Goal: Transaction & Acquisition: Obtain resource

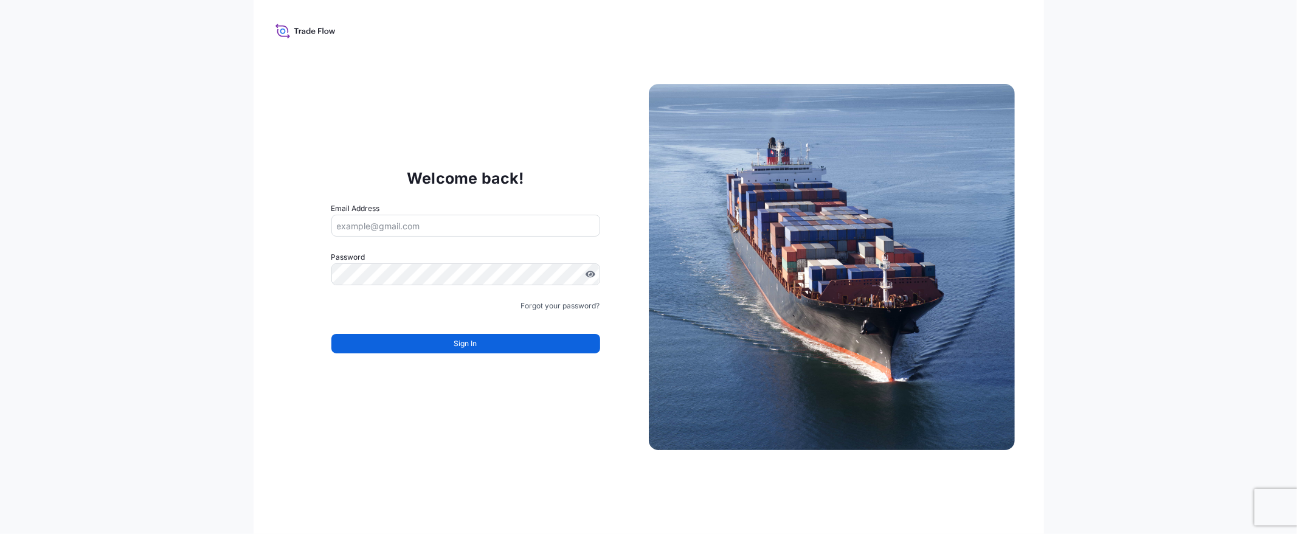
type input "[EMAIL_ADDRESS][DOMAIN_NAME]"
click at [535, 354] on form "Email Address [EMAIL_ADDRESS][DOMAIN_NAME] Password Must include: Upper & lower…" at bounding box center [465, 284] width 269 height 165
click at [501, 341] on button "Sign In" at bounding box center [465, 343] width 269 height 19
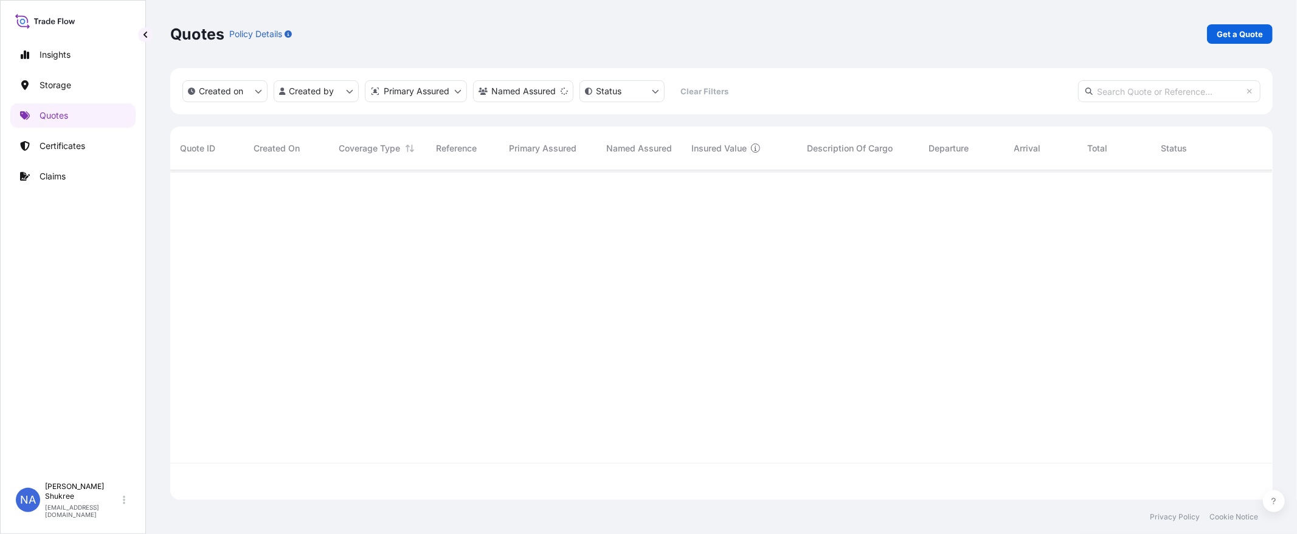
scroll to position [363, 1092]
click at [1228, 28] on p "Get a Quote" at bounding box center [1239, 34] width 46 height 12
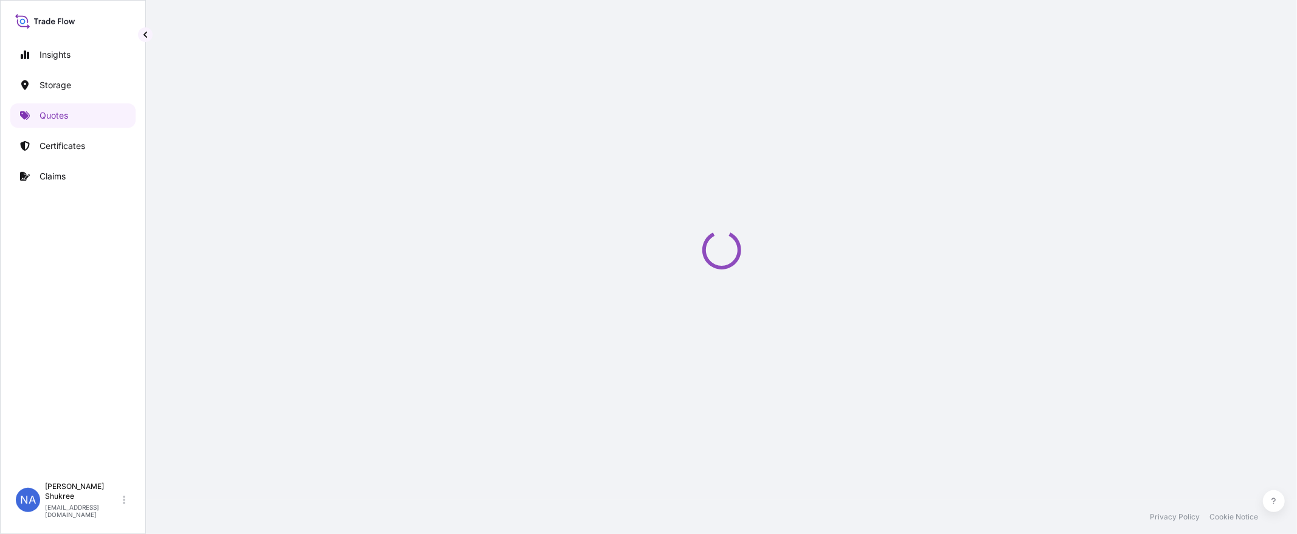
select select "Water"
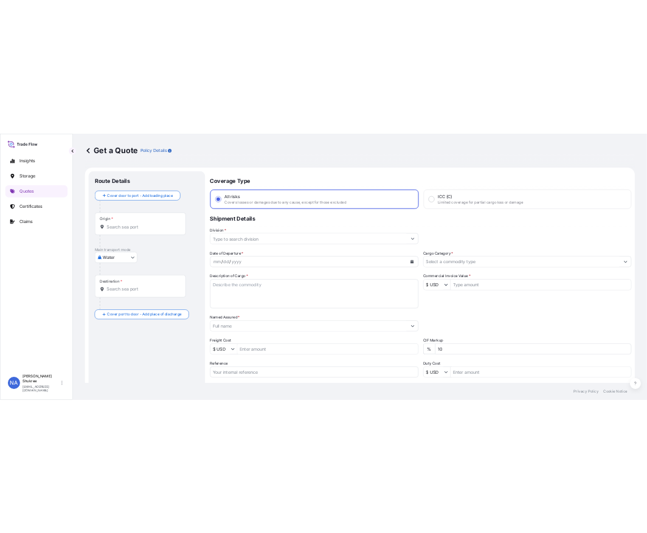
scroll to position [19, 0]
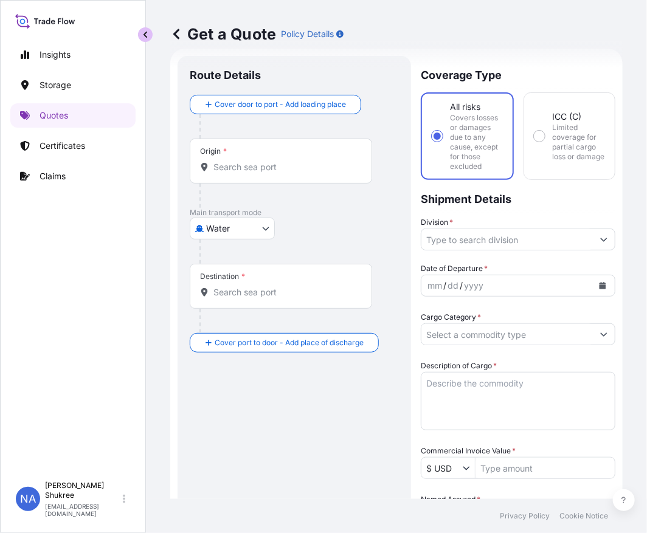
click at [148, 39] on button "button" at bounding box center [145, 34] width 15 height 15
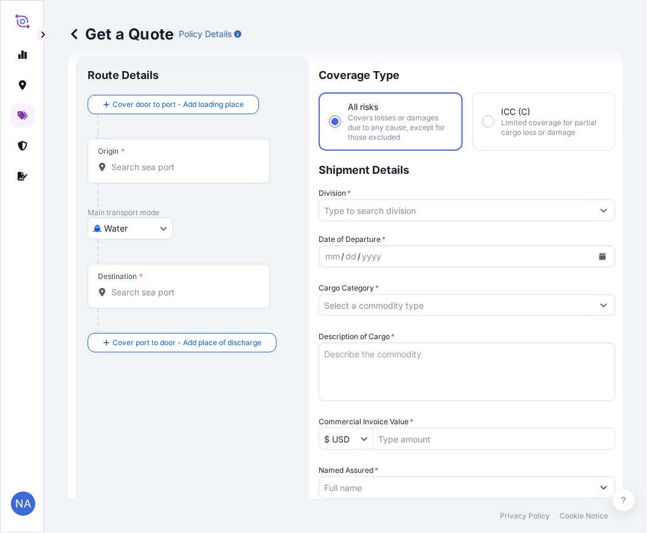
click at [119, 169] on input "Origin *" at bounding box center [182, 167] width 143 height 12
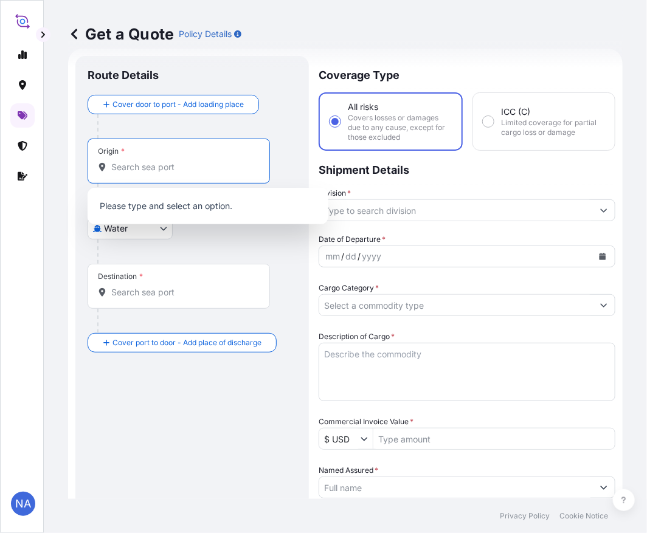
paste input "[GEOGRAPHIC_DATA], [GEOGRAPHIC_DATA]"
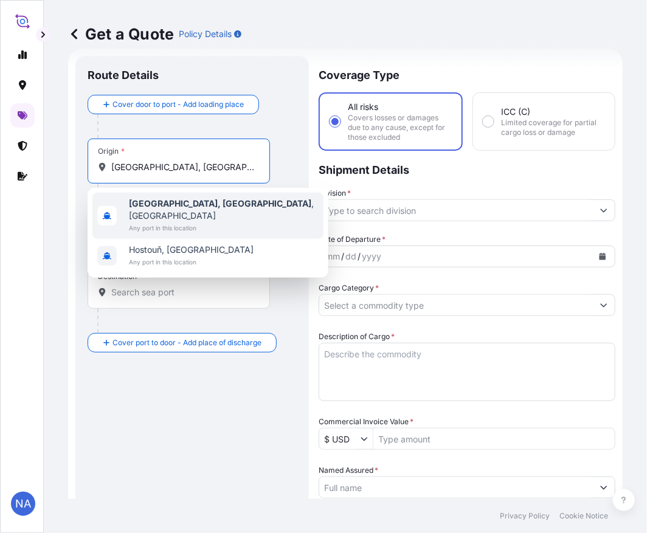
click at [184, 222] on span "Any port in this location" at bounding box center [224, 228] width 190 height 12
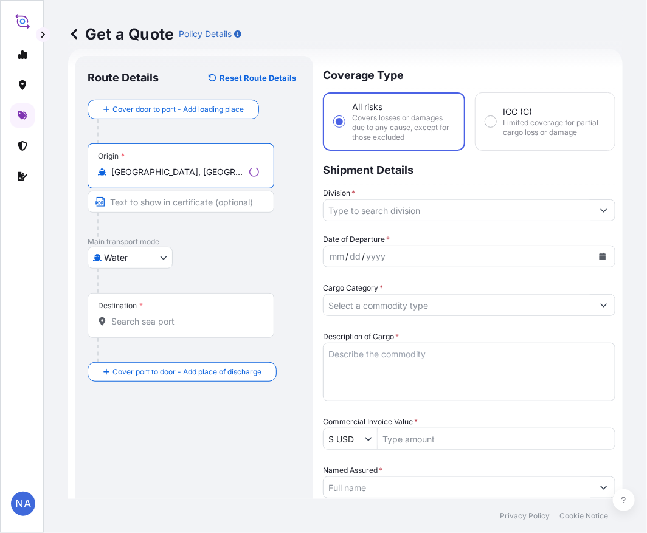
type input "[GEOGRAPHIC_DATA], [GEOGRAPHIC_DATA], [GEOGRAPHIC_DATA]"
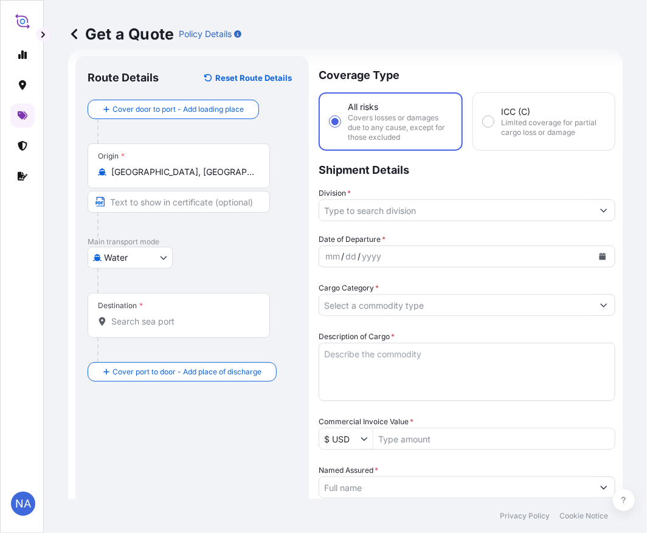
click at [195, 312] on div "Destination *" at bounding box center [179, 315] width 182 height 45
click at [195, 315] on input "Destination *" at bounding box center [182, 321] width 143 height 12
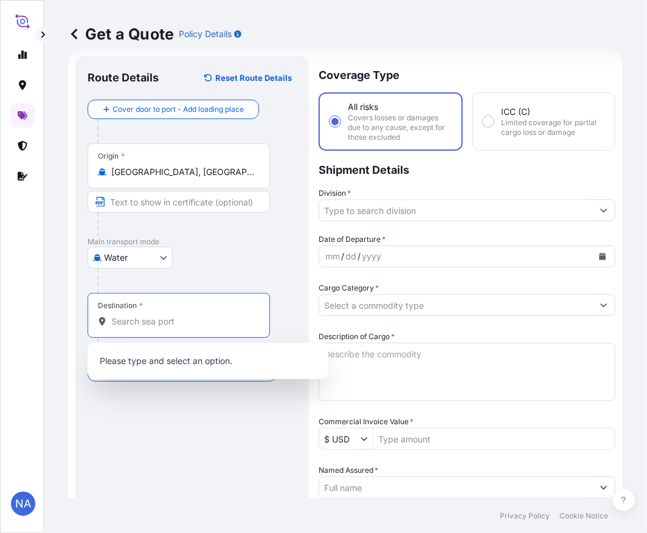
paste input "[GEOGRAPHIC_DATA], [GEOGRAPHIC_DATA]"
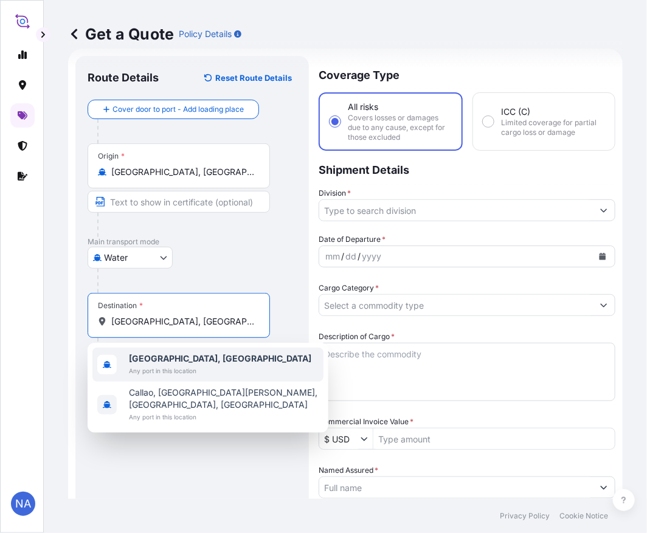
click at [177, 365] on span "Any port in this location" at bounding box center [220, 371] width 182 height 12
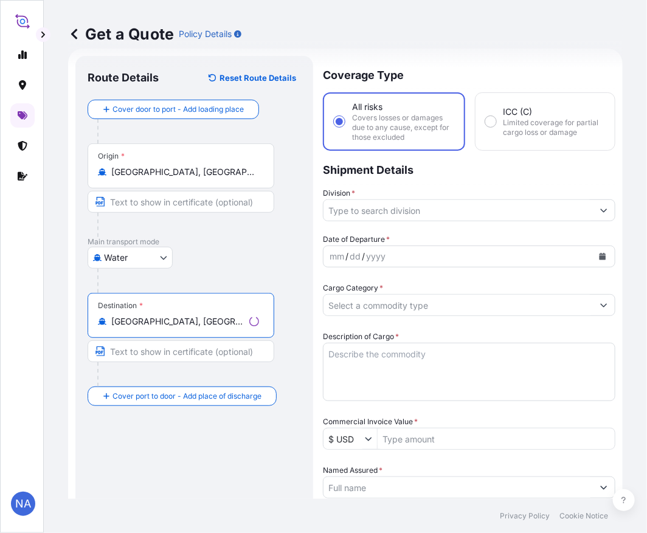
type input "[GEOGRAPHIC_DATA], [GEOGRAPHIC_DATA]"
click at [381, 204] on input "Division *" at bounding box center [457, 210] width 269 height 22
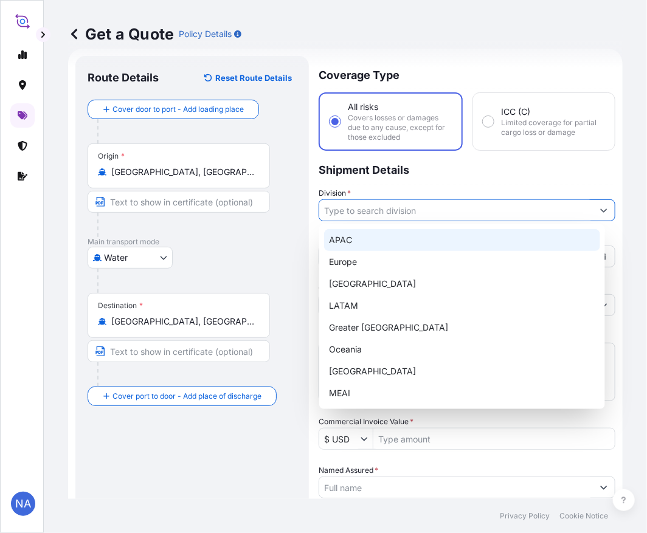
click at [359, 238] on div "APAC" at bounding box center [462, 240] width 276 height 22
type input "APAC"
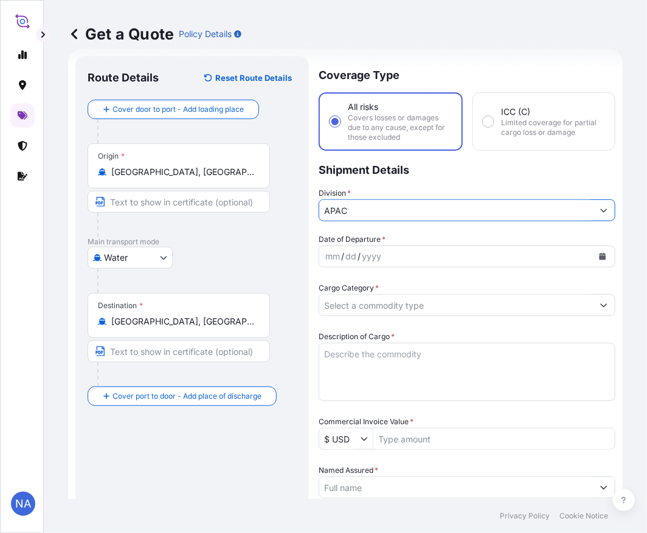
click at [367, 178] on p "Shipment Details" at bounding box center [467, 169] width 297 height 36
click at [599, 253] on icon "Calendar" at bounding box center [602, 256] width 7 height 7
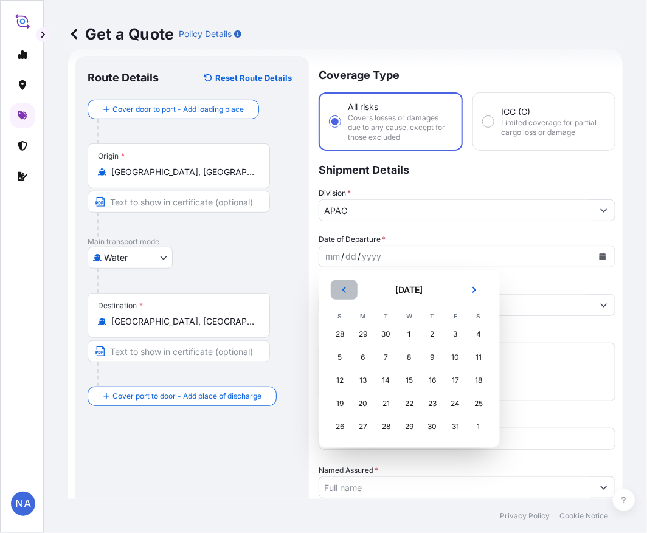
click at [344, 292] on icon "Previous" at bounding box center [343, 289] width 7 height 7
click at [460, 405] on div "26" at bounding box center [455, 404] width 22 height 22
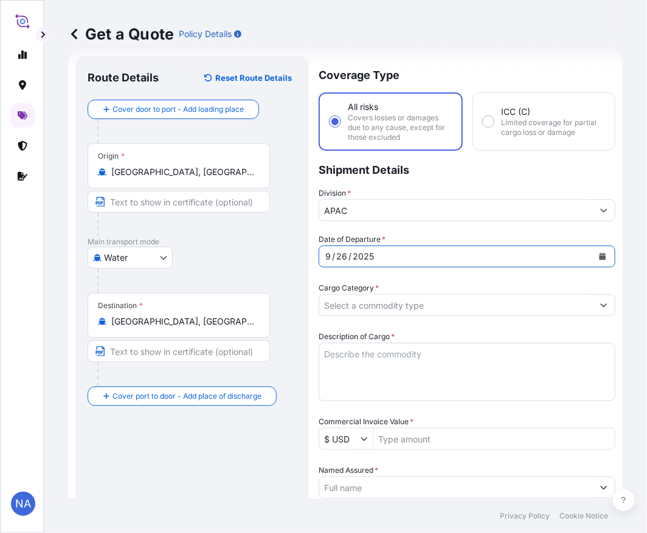
click at [432, 278] on div "Date of Departure * [DATE] Cargo Category * Description of Cargo * Commercial I…" at bounding box center [467, 511] width 297 height 557
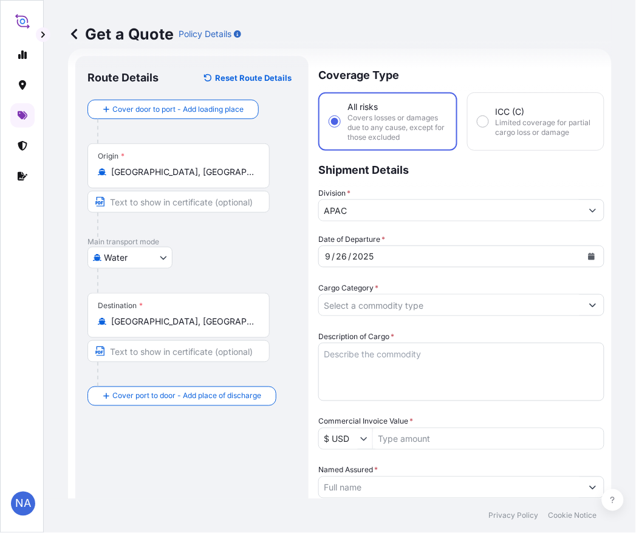
click at [373, 295] on input "Cargo Category *" at bounding box center [450, 305] width 263 height 22
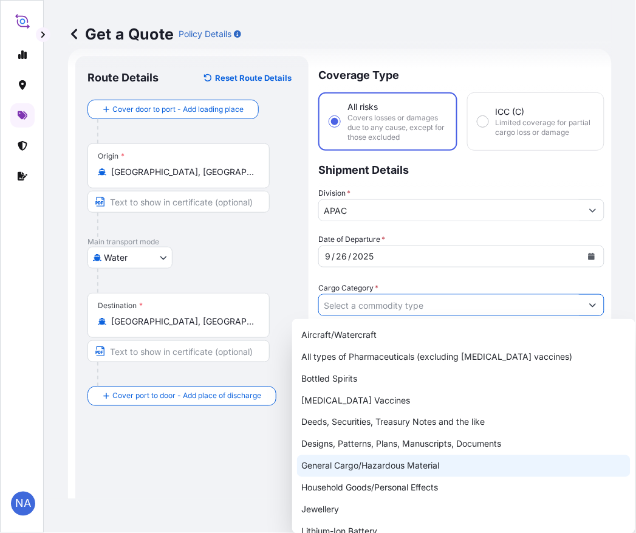
click at [315, 460] on div "General Cargo/Hazardous Material" at bounding box center [464, 466] width 334 height 22
type input "General Cargo/Hazardous Material"
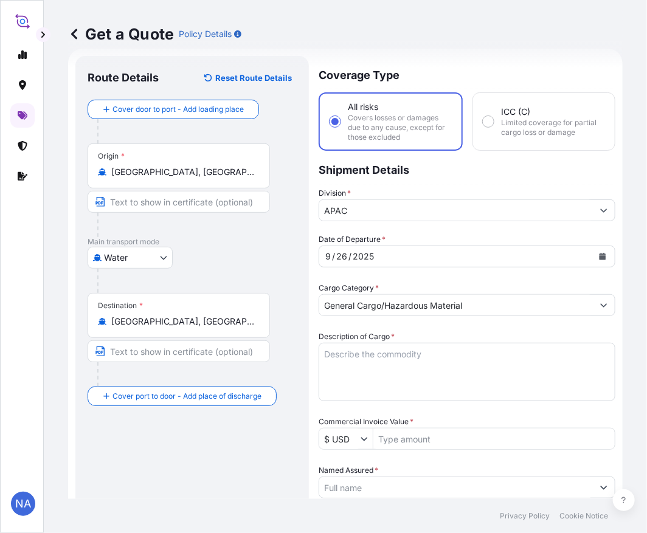
click at [363, 280] on div "Date of Departure * [DATE] Cargo Category * General Cargo/Hazardous Material De…" at bounding box center [467, 511] width 297 height 557
click at [359, 367] on textarea "Description of Cargo *" at bounding box center [467, 372] width 297 height 58
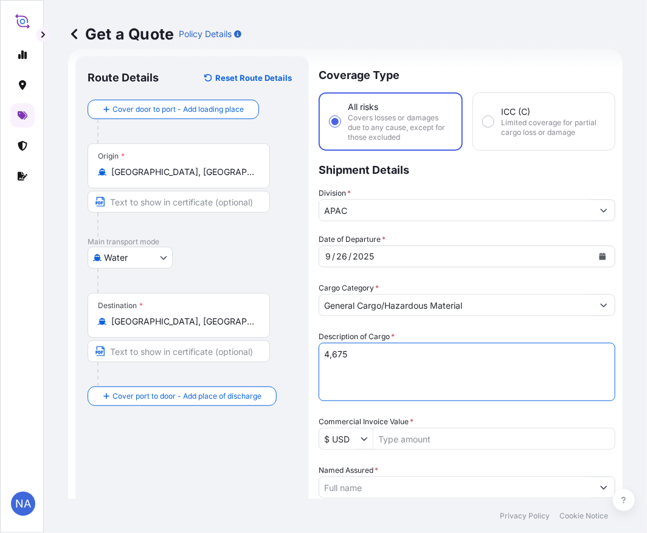
paste textarea "BAGS LOADED ONTO 85 PALLETS LOADED INTO 5 40' CONTAINER(S) PETROTHENE NA321210,…"
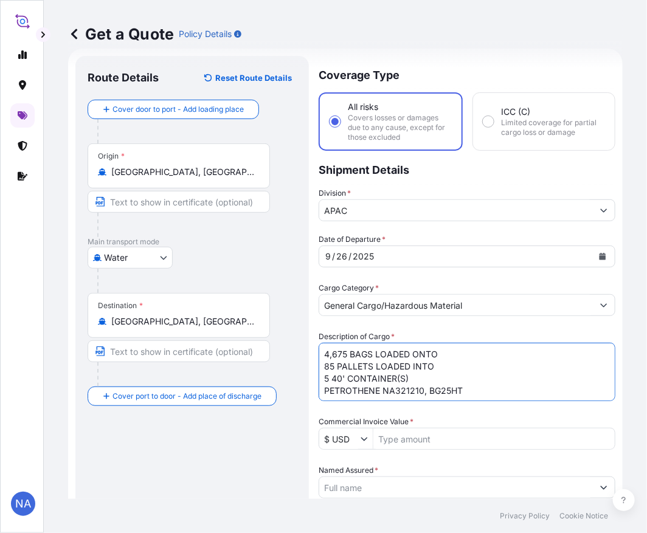
type textarea "4,675 BAGS LOADED ONTO 85 PALLETS LOADED INTO 5 40' CONTAINER(S) PETROTHENE NA3…"
click at [402, 325] on div "Date of Departure * [DATE] Cargo Category * General Cargo/Hazardous Material De…" at bounding box center [467, 511] width 297 height 557
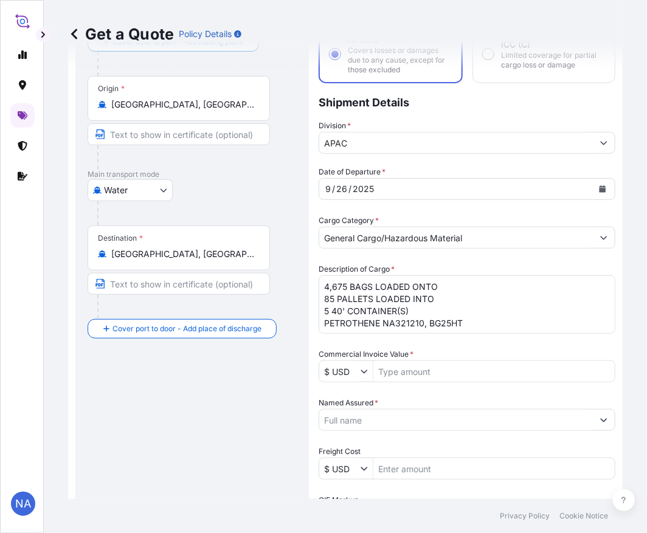
click at [415, 368] on input "Commercial Invoice Value *" at bounding box center [493, 371] width 241 height 22
paste input "128,456.27"
type input "128,456.27"
click at [412, 349] on div "Commercial Invoice Value * $ USD 128,456.27" at bounding box center [467, 365] width 297 height 34
click at [399, 412] on input "Named Assured *" at bounding box center [456, 420] width 274 height 22
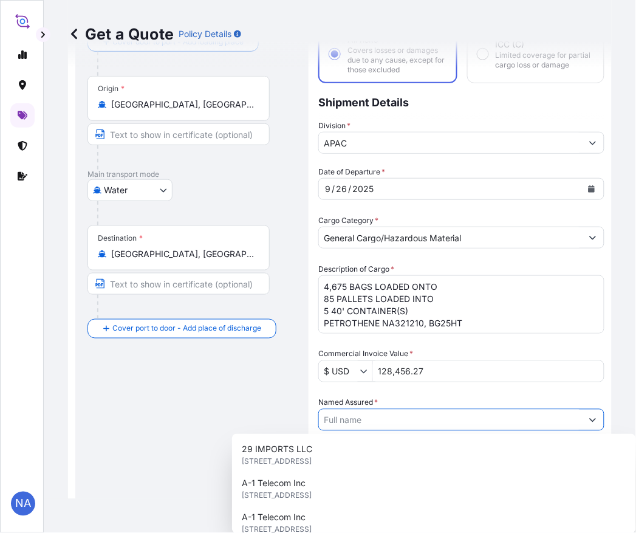
paste input "EQUISTAR CHEMICALS, LP"
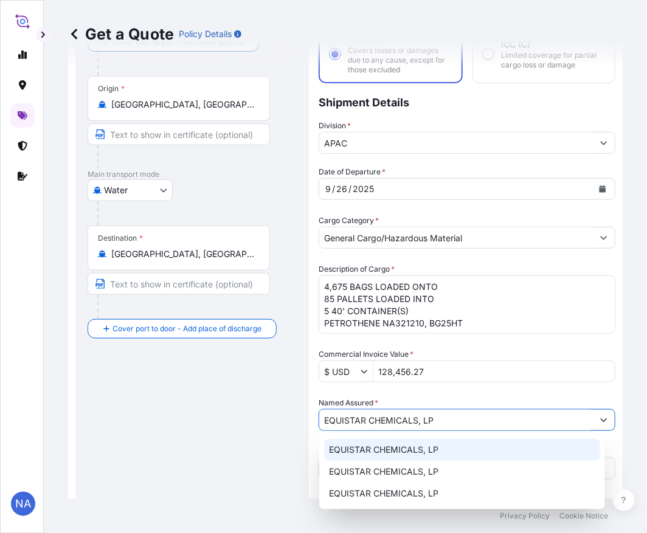
click at [362, 450] on span "EQUISTAR CHEMICALS, LP" at bounding box center [383, 450] width 109 height 12
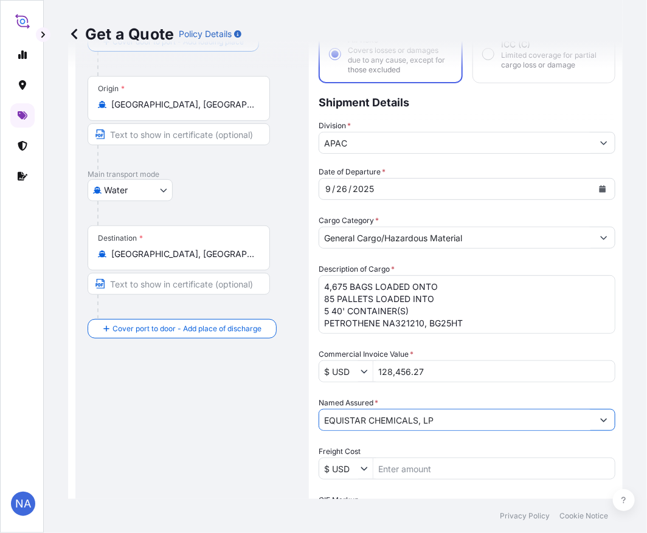
type input "EQUISTAR CHEMICALS, LP"
click at [409, 390] on div "Date of Departure * [DATE] Cargo Category * General Cargo/Hazardous Material De…" at bounding box center [467, 444] width 297 height 557
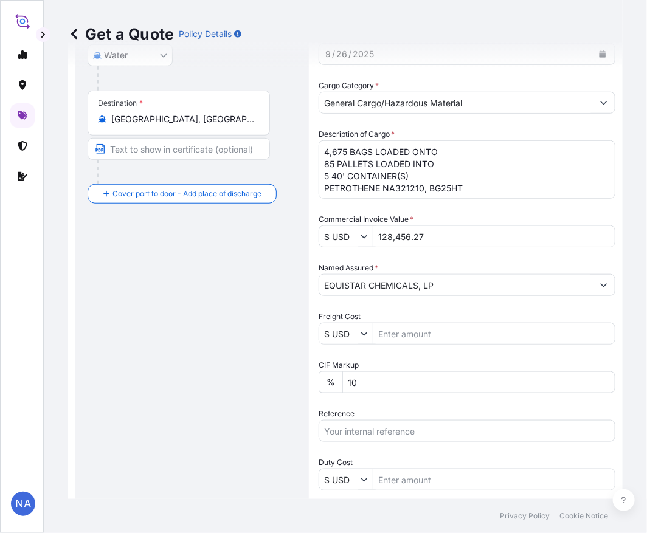
scroll to position [289, 0]
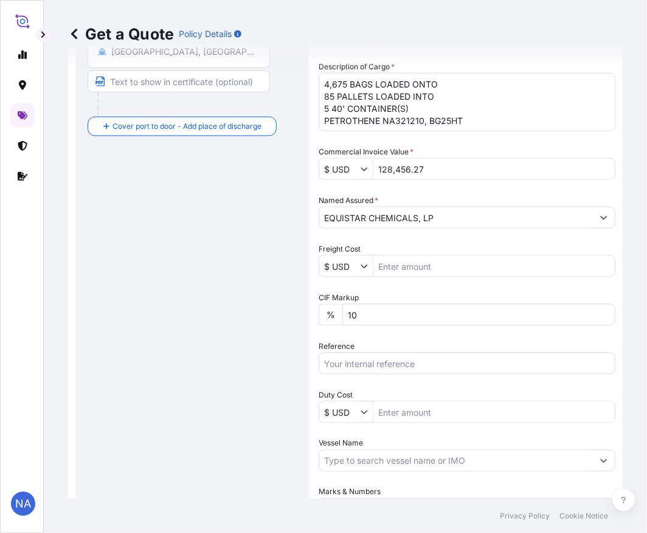
click at [371, 360] on input "Reference" at bounding box center [467, 364] width 297 height 22
paste input "10420877358"
drag, startPoint x: 410, startPoint y: 367, endPoint x: 399, endPoint y: 359, distance: 13.4
click at [410, 367] on input "10420877358 /" at bounding box center [467, 364] width 297 height 22
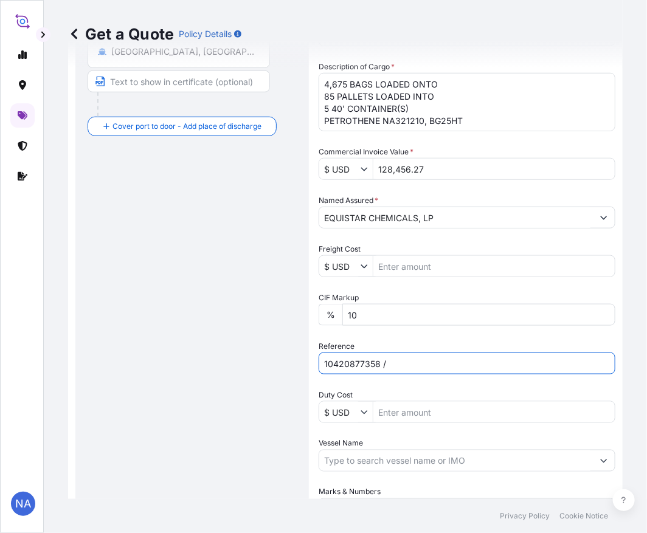
paste input "5012965570"
type input "10420877358 / 5012965570"
click at [404, 342] on div "Reference 10420877358 / 5012965570" at bounding box center [467, 357] width 297 height 34
click at [397, 458] on input "Vessel Name" at bounding box center [456, 461] width 274 height 22
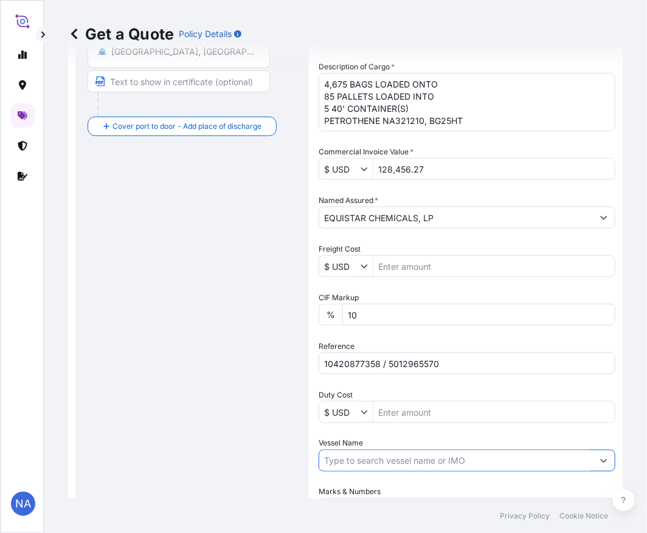
paste input "MSC [PERSON_NAME]"
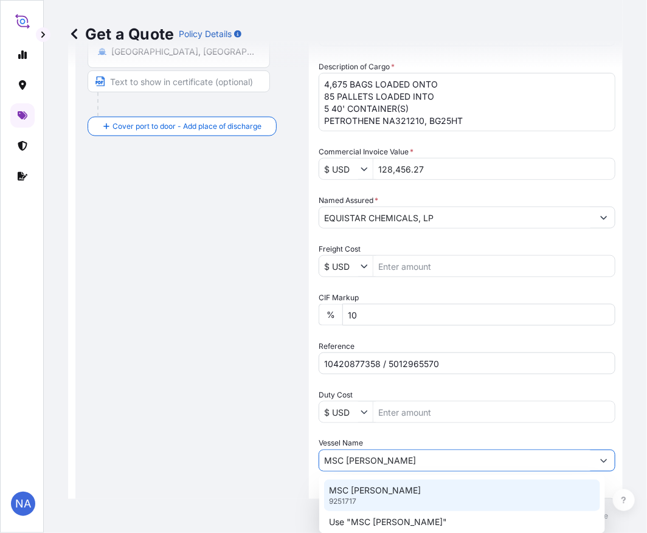
click at [371, 490] on p "MSC [PERSON_NAME]" at bounding box center [375, 490] width 92 height 12
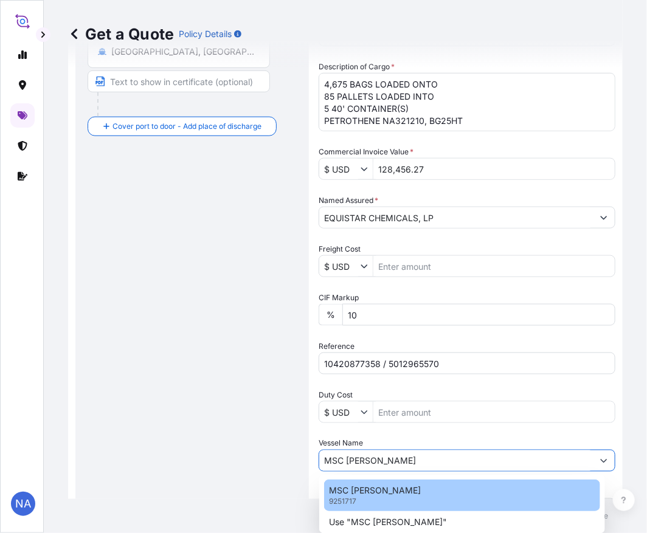
type input "MSC [PERSON_NAME]"
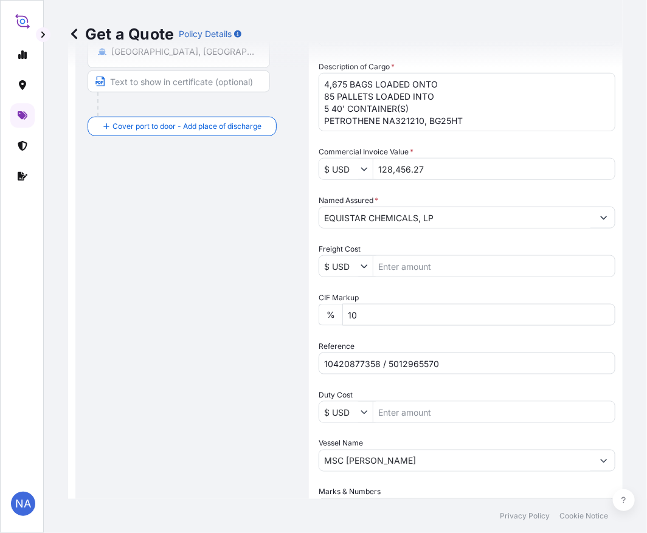
click at [374, 441] on div "Vessel Name MSC [PERSON_NAME]" at bounding box center [467, 455] width 297 height 34
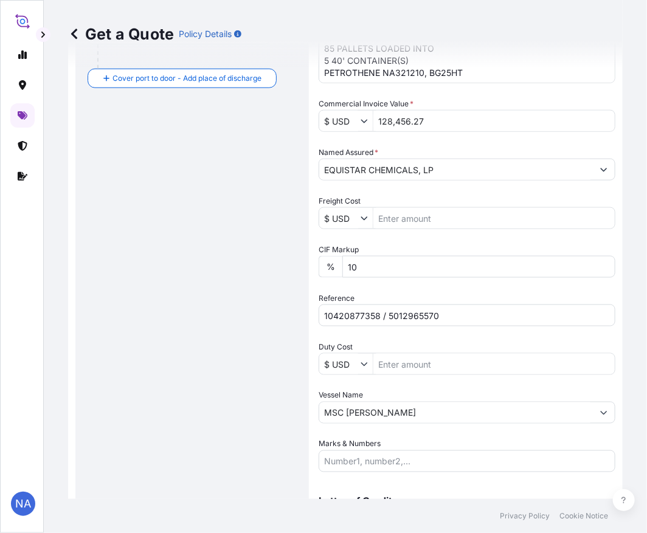
scroll to position [406, 0]
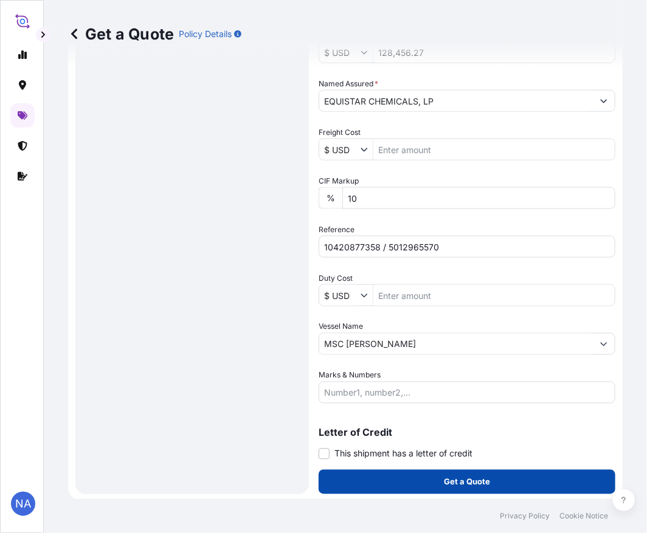
click at [357, 482] on button "Get a Quote" at bounding box center [467, 482] width 297 height 24
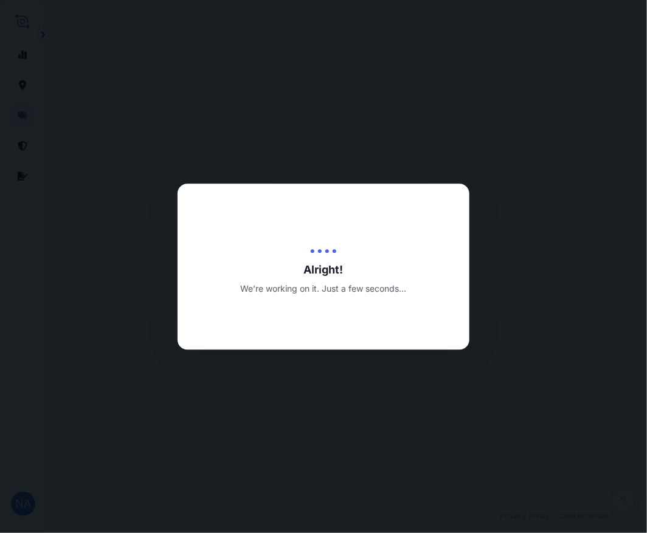
select select "Water"
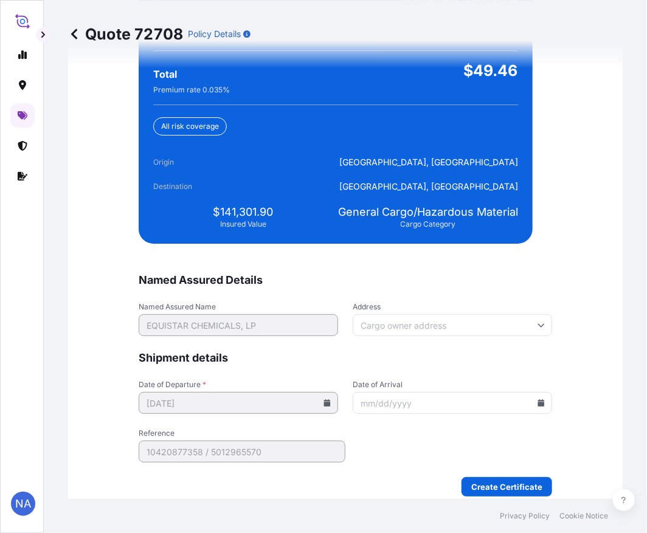
scroll to position [2828, 0]
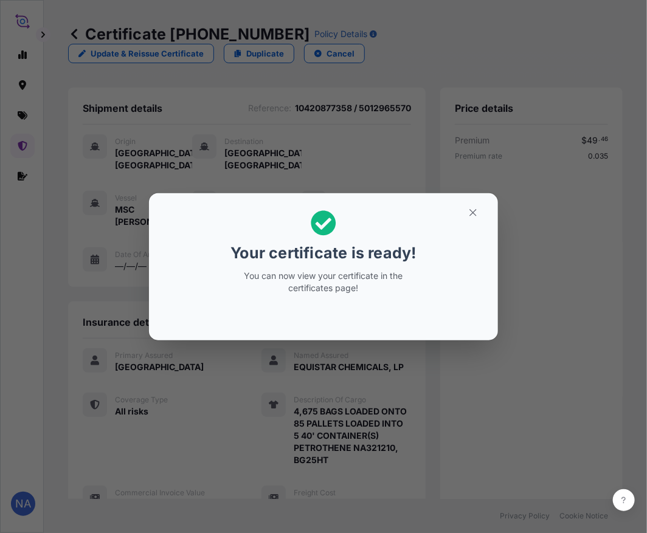
click at [439, 374] on div "Your certificate is ready! You can now view your certificate in the certificate…" at bounding box center [323, 267] width 647 height 534
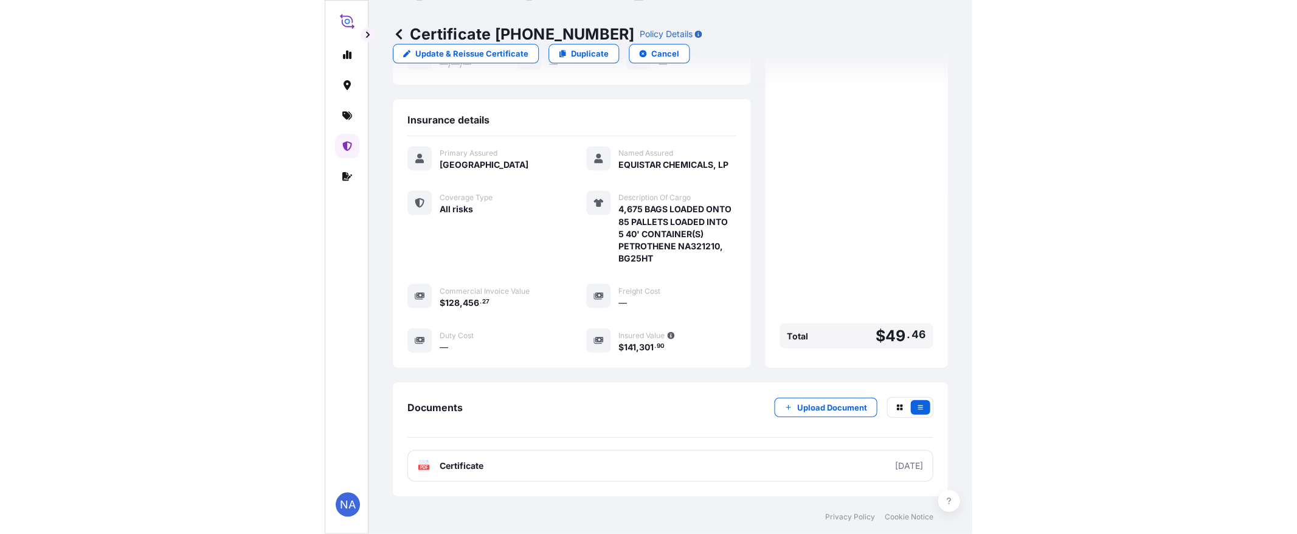
scroll to position [270, 0]
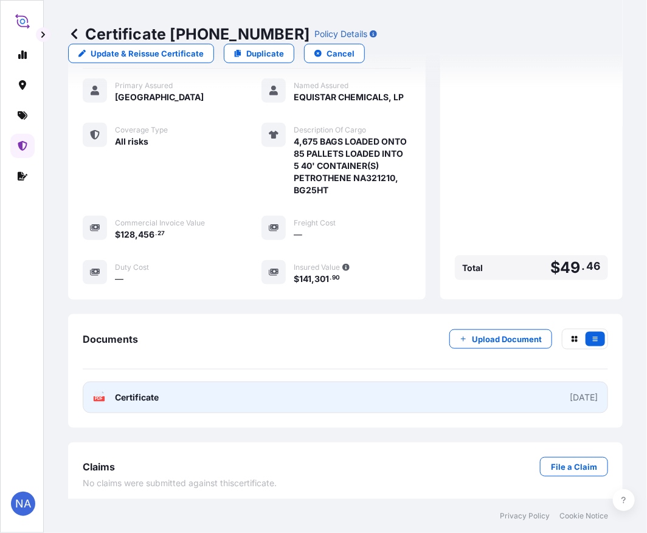
click at [320, 399] on link "PDF Certificate [DATE]" at bounding box center [345, 398] width 525 height 32
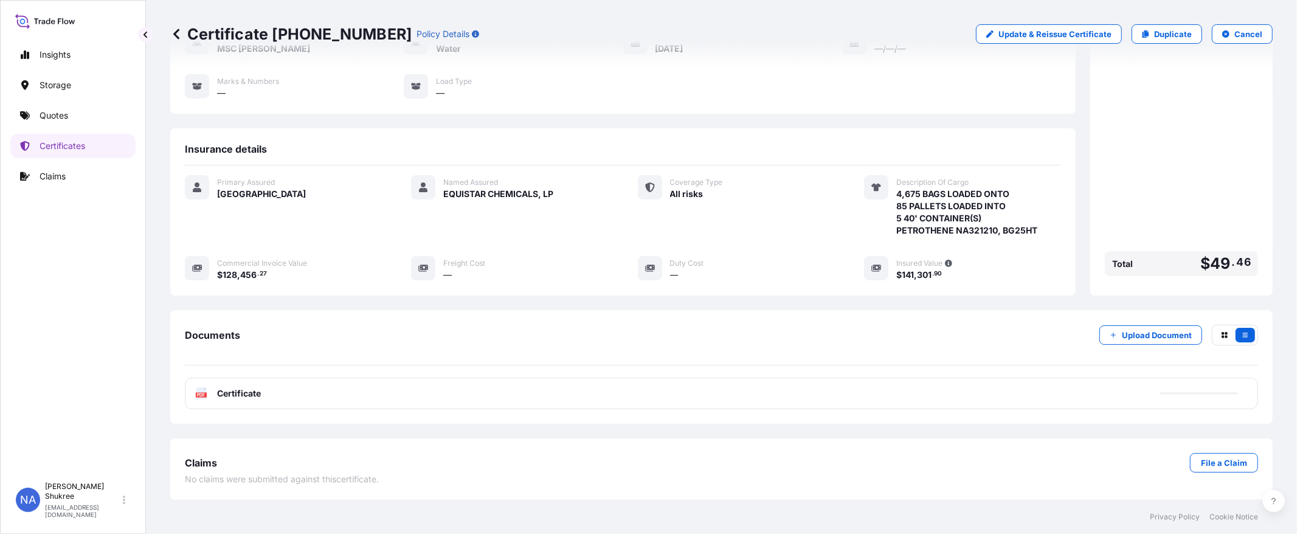
scroll to position [130, 0]
